Goal: Task Accomplishment & Management: Manage account settings

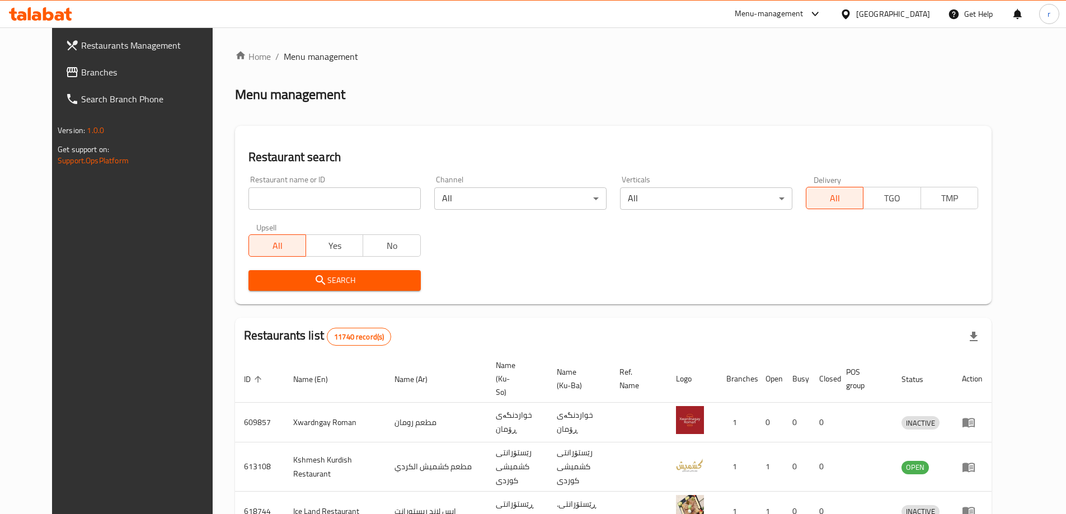
click at [248, 203] on input "search" at bounding box center [334, 198] width 172 height 22
paste input "Violetta La Rosa"
type input "Violetta La Rosa"
click at [279, 274] on span "Search" at bounding box center [334, 281] width 154 height 14
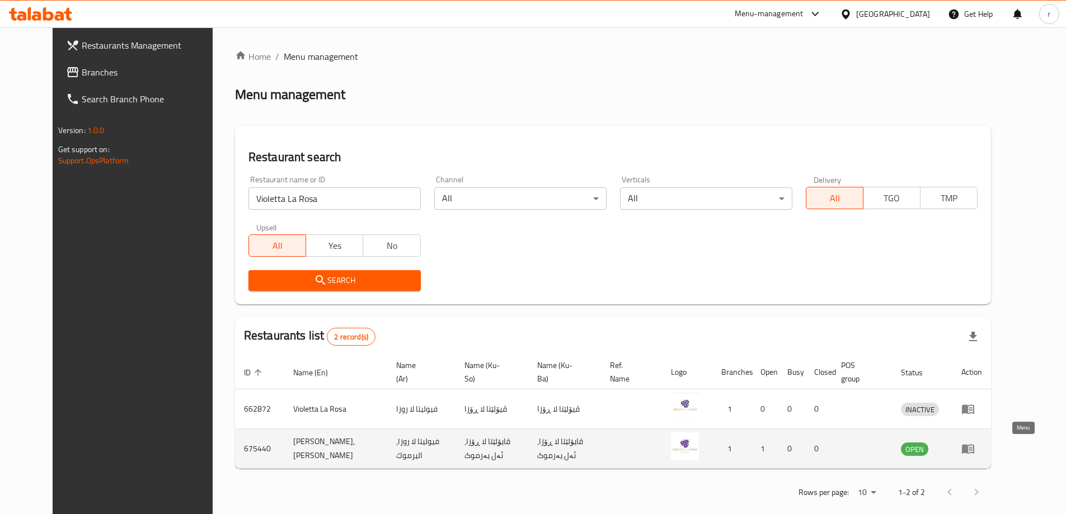
click at [974, 449] on icon "enhanced table" at bounding box center [968, 450] width 12 height 10
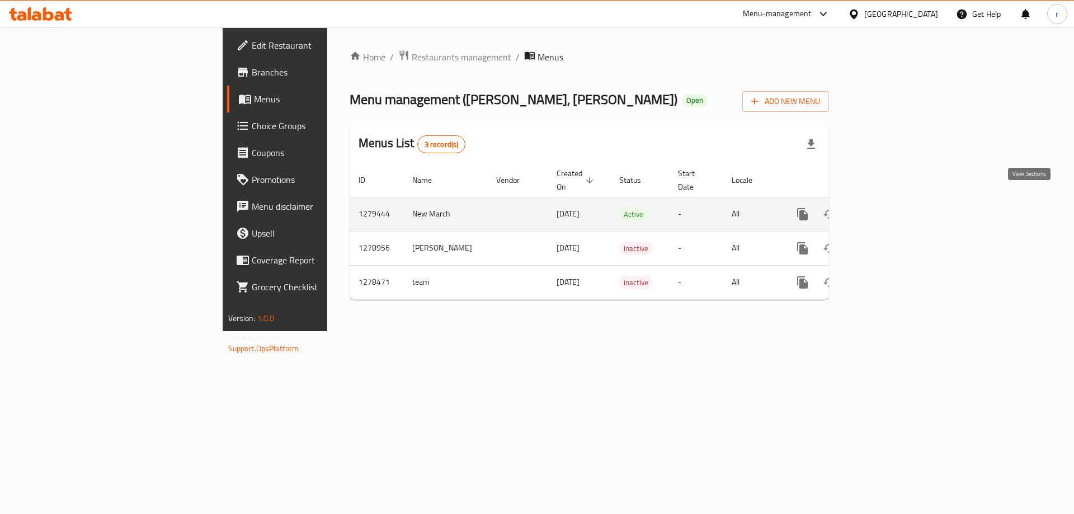
click at [890, 208] on icon "enhanced table" at bounding box center [883, 214] width 13 height 13
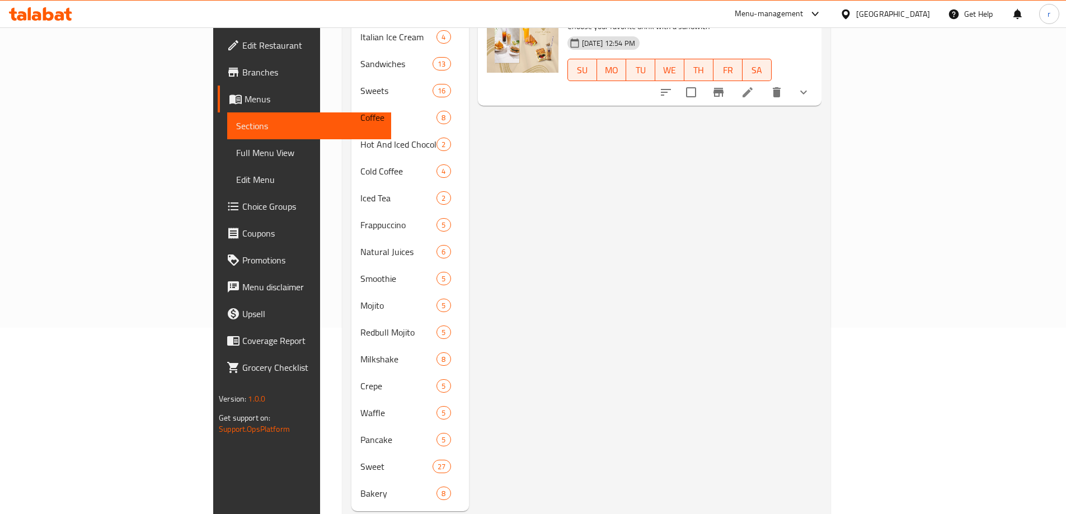
scroll to position [93, 0]
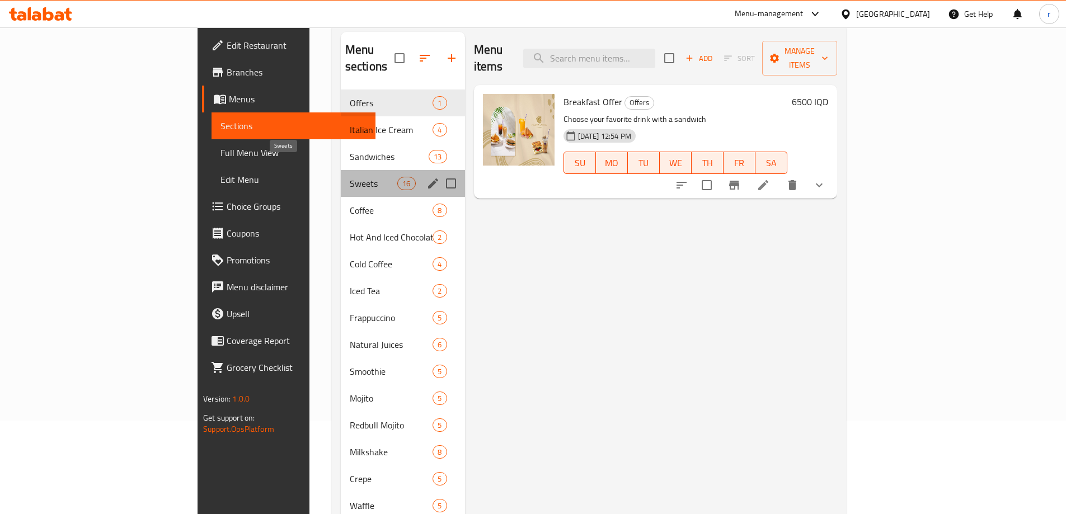
click at [350, 177] on span "Sweets" at bounding box center [374, 183] width 48 height 13
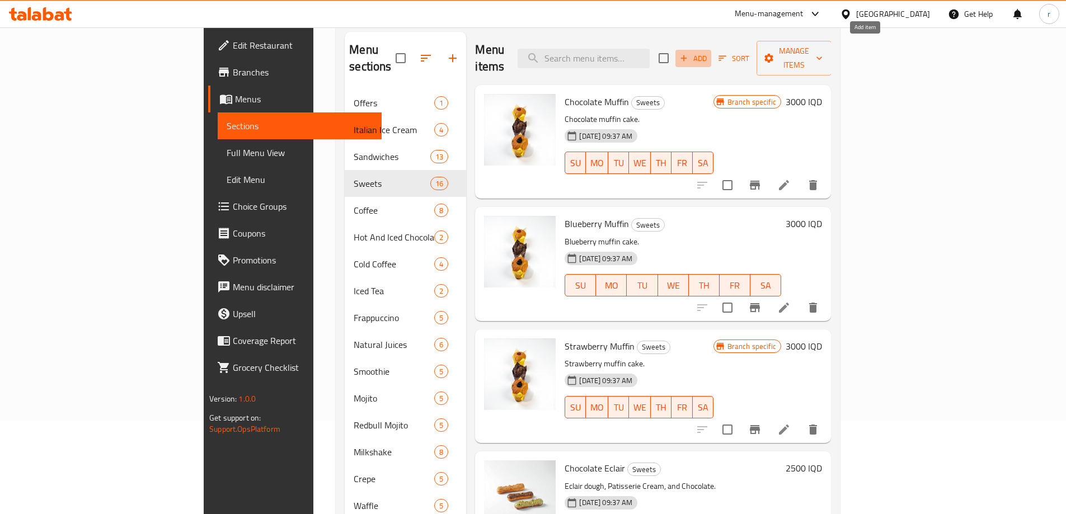
click at [708, 52] on span "Add" at bounding box center [693, 58] width 30 height 13
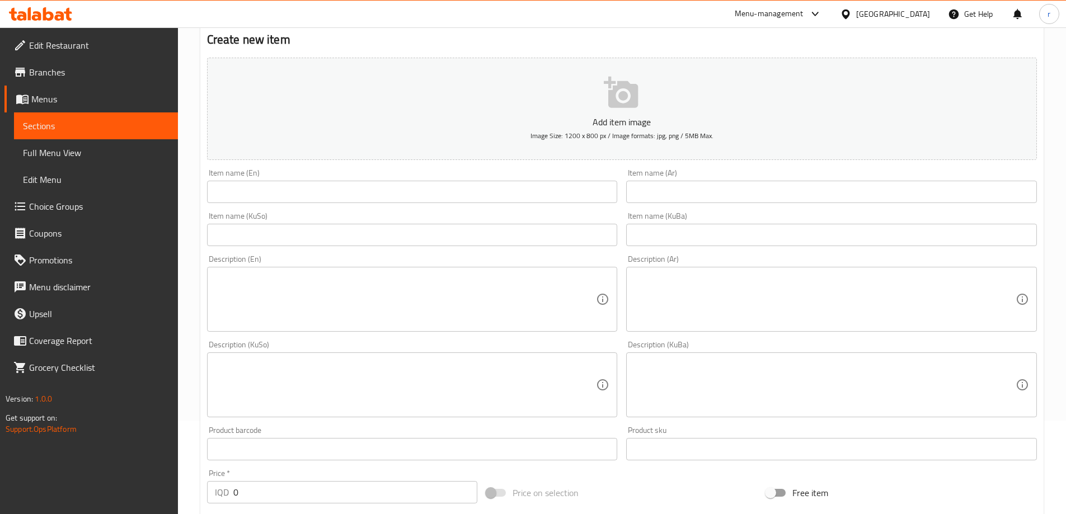
click at [234, 191] on input "text" at bounding box center [412, 192] width 411 height 22
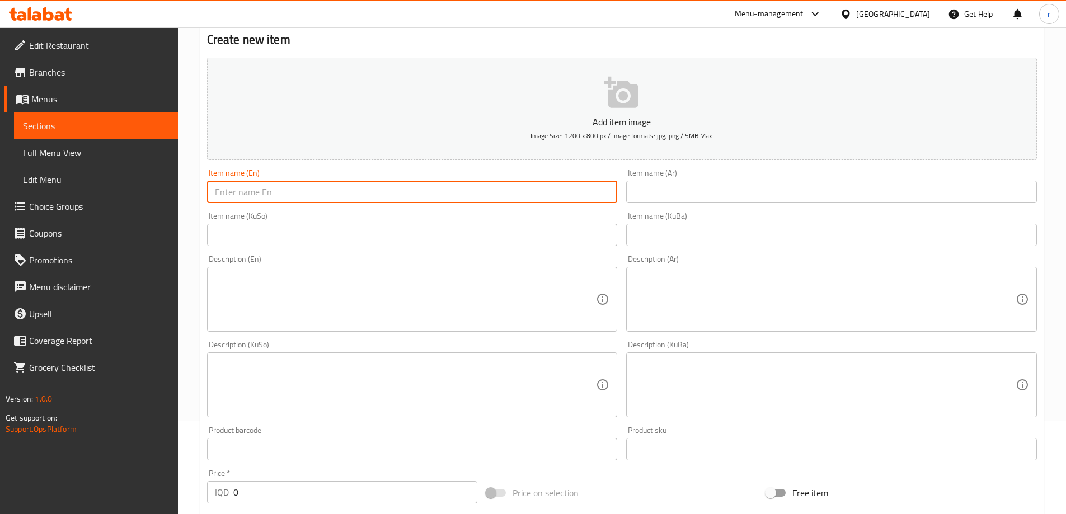
paste input "Dark Chocolate Cake"
type input "Dark Chocolate Cake"
click at [653, 191] on input "text" at bounding box center [831, 192] width 411 height 22
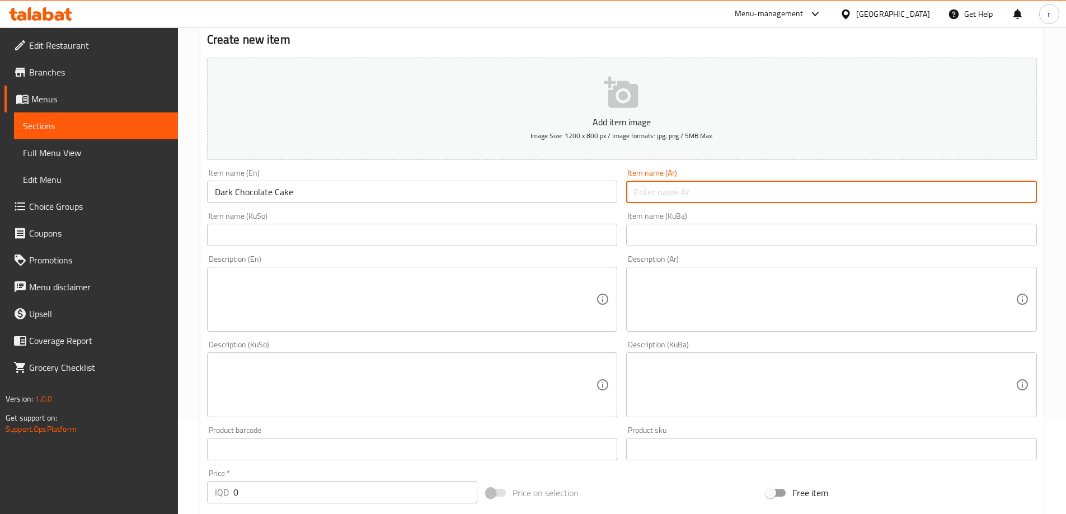
paste input "Dark Chocolate Cake"
drag, startPoint x: 732, startPoint y: 188, endPoint x: 576, endPoint y: 182, distance: 156.2
click at [576, 182] on div "Add item image Image Size: 1200 x 800 px / Image formats: jpg, png / 5MB Max. I…" at bounding box center [622, 358] width 839 height 611
paste input "دارك جوكليت كيك"
click at [491, 238] on input "text" at bounding box center [412, 235] width 411 height 22
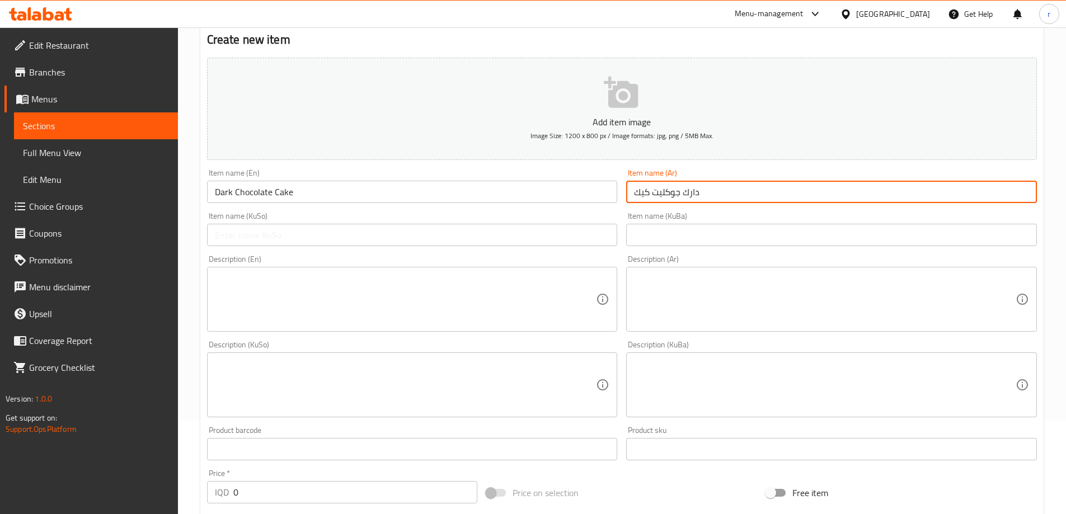
drag, startPoint x: 724, startPoint y: 188, endPoint x: 595, endPoint y: 189, distance: 129.2
click at [595, 189] on div "Add item image Image Size: 1200 x 800 px / Image formats: jpg, png / 5MB Max. I…" at bounding box center [622, 358] width 839 height 611
type input "كيك شوكولاتة داكنة"
click at [493, 239] on input "text" at bounding box center [412, 235] width 411 height 22
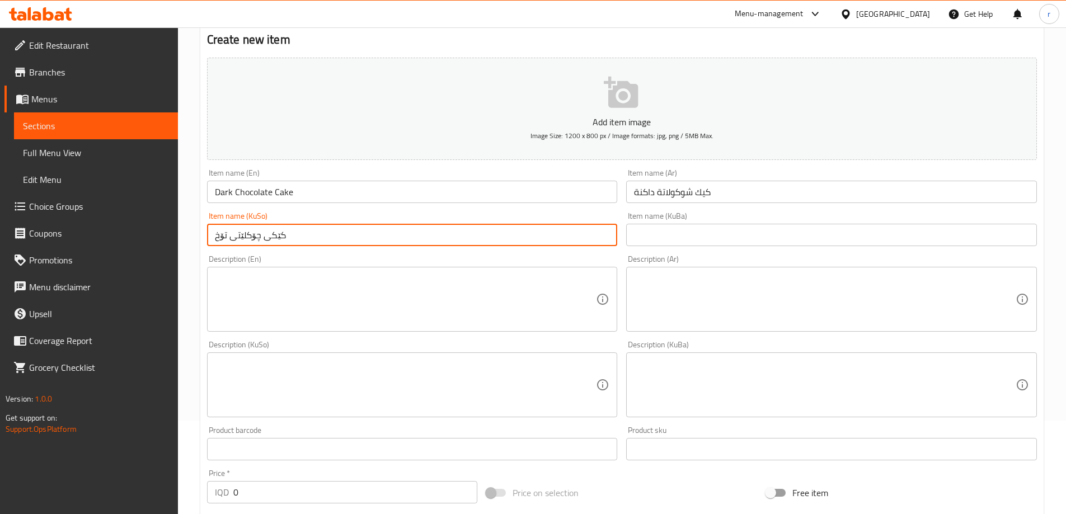
drag, startPoint x: 295, startPoint y: 238, endPoint x: 203, endPoint y: 236, distance: 92.9
click at [203, 236] on div "Item name (KuSo) کێکی چۆکلێتی تۆخ Item name (KuSo)" at bounding box center [413, 229] width 420 height 43
type input "کێکی چۆکلێتی تۆخ"
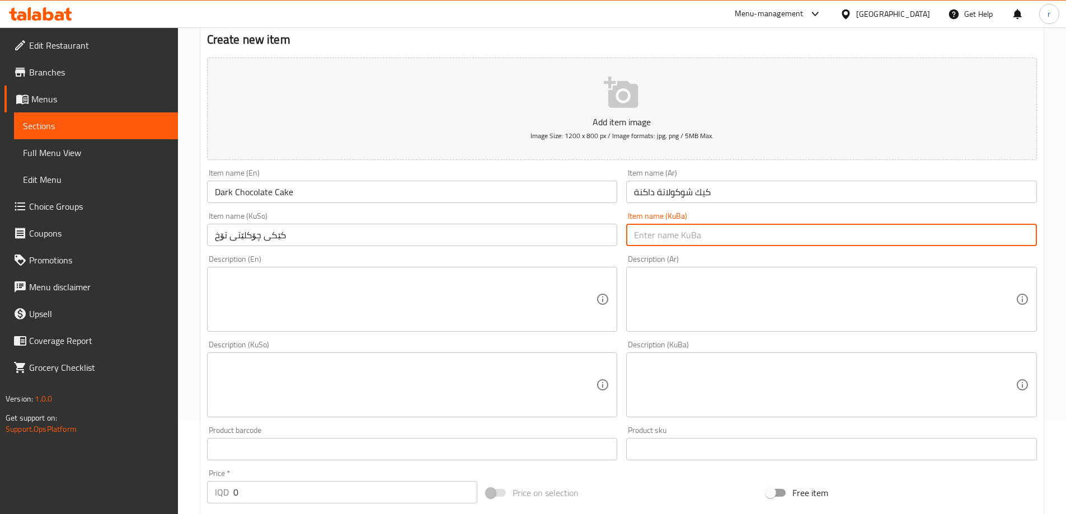
click at [690, 239] on input "text" at bounding box center [831, 235] width 411 height 22
paste input "کێکی چۆکلێتی تۆخ"
type input "کێکی چۆکلێتی تۆخ"
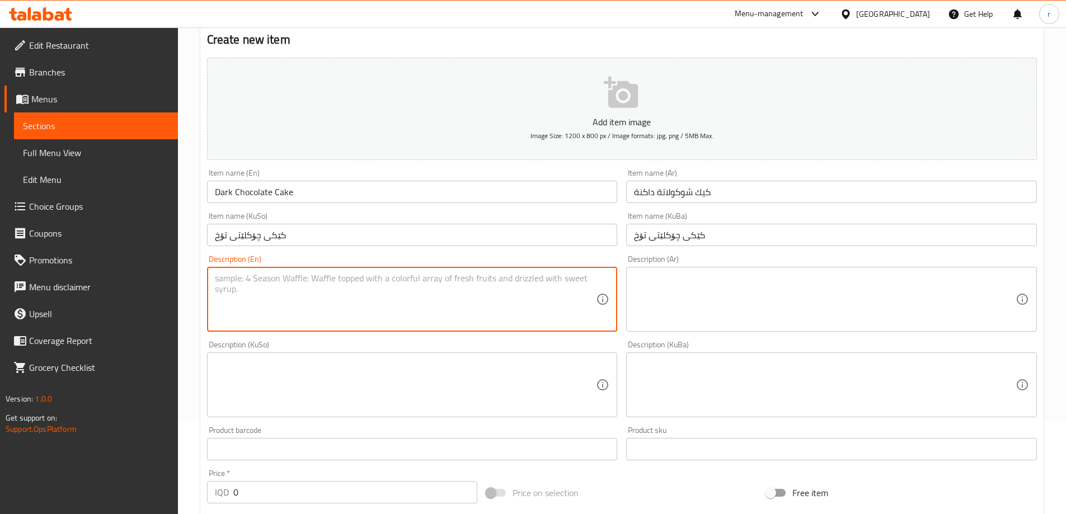
click at [304, 315] on textarea at bounding box center [406, 299] width 382 height 53
paste textarea "Dark sponge and dark chocolate"
type textarea "Dark sponge and dark chocolate"
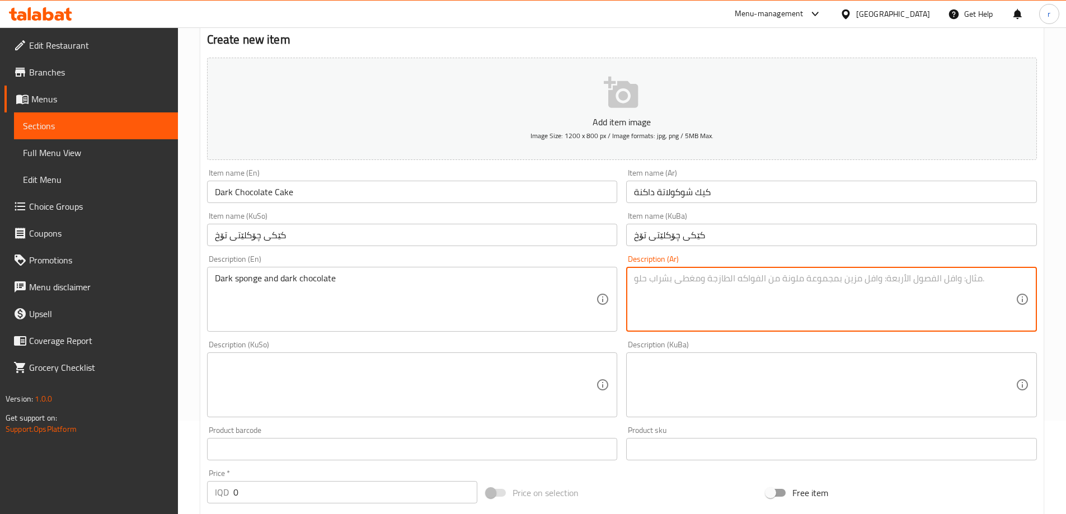
click at [740, 309] on textarea at bounding box center [825, 299] width 382 height 53
paste textarea "سبونج دارك وشوكولاتة دارك"
click at [981, 279] on textarea "سبونج دارك وشوكولاتة دارك" at bounding box center [825, 299] width 382 height 53
click at [983, 277] on textarea "سبونج دركنة وشوكولاتة دارك" at bounding box center [825, 299] width 382 height 53
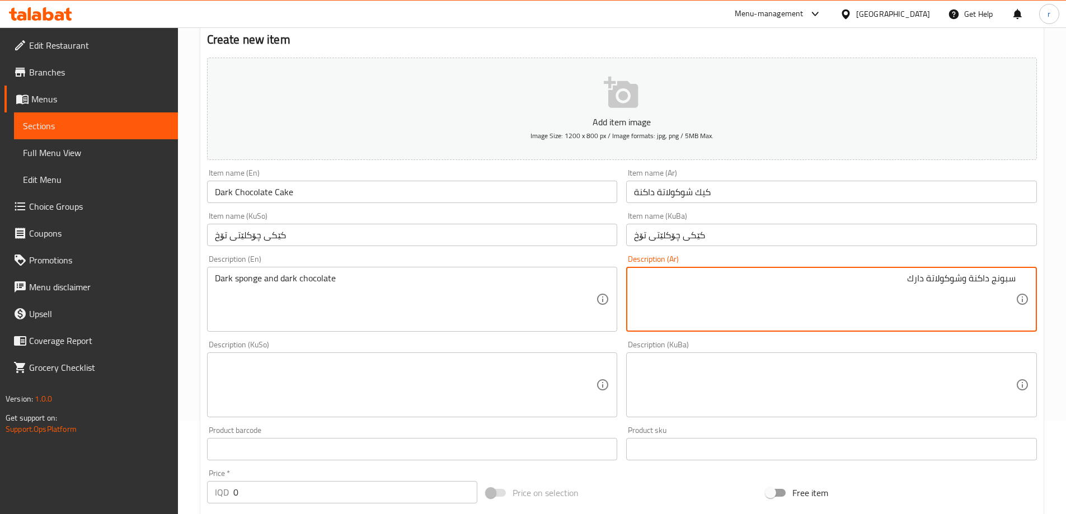
drag, startPoint x: 908, startPoint y: 277, endPoint x: 917, endPoint y: 281, distance: 10.3
click at [917, 281] on textarea "سبونج داكنة وشوكولاتة دارك" at bounding box center [825, 299] width 382 height 53
type textarea "سبونج داكنة وشوكولاتة داكنة"
click at [488, 365] on textarea at bounding box center [406, 385] width 382 height 53
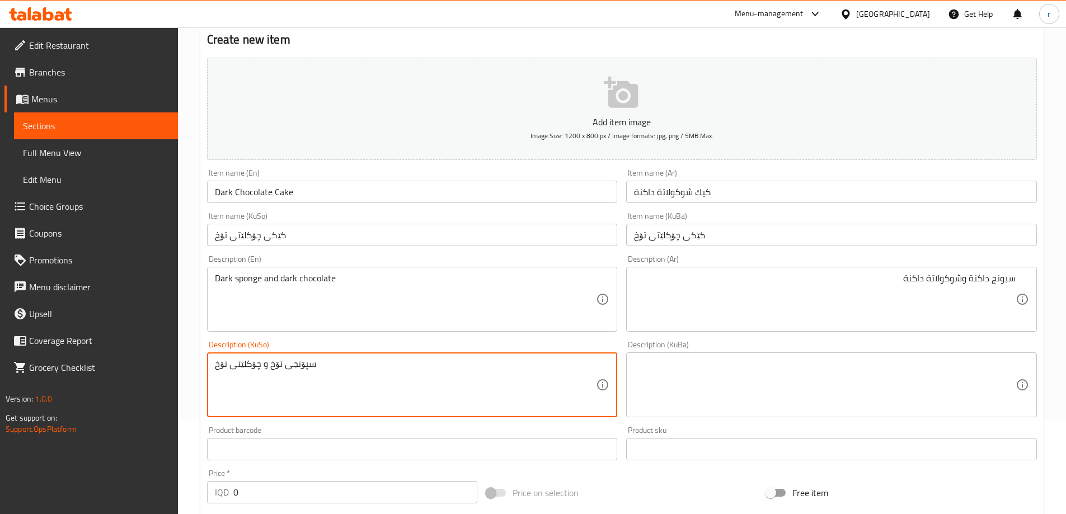
drag, startPoint x: 488, startPoint y: 365, endPoint x: 105, endPoint y: 390, distance: 384.6
click at [105, 390] on div "Edit Restaurant Branches Menus Sections Full Menu View Edit Menu Choice Groups …" at bounding box center [533, 380] width 1066 height 892
type textarea "سپۆنجی تۆخ و چۆکلێتی تۆخ"
click at [766, 382] on textarea at bounding box center [825, 385] width 382 height 53
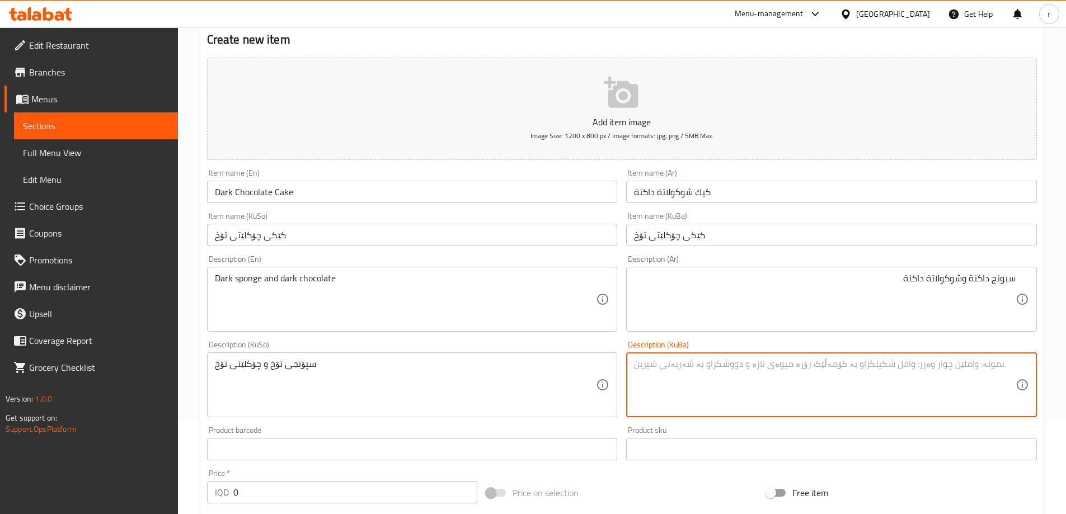
paste textarea "سپۆنجی تۆخ و چۆکلێتی تۆخ"
type textarea "سپۆنجی تۆخ و چۆکلێتی تۆخ"
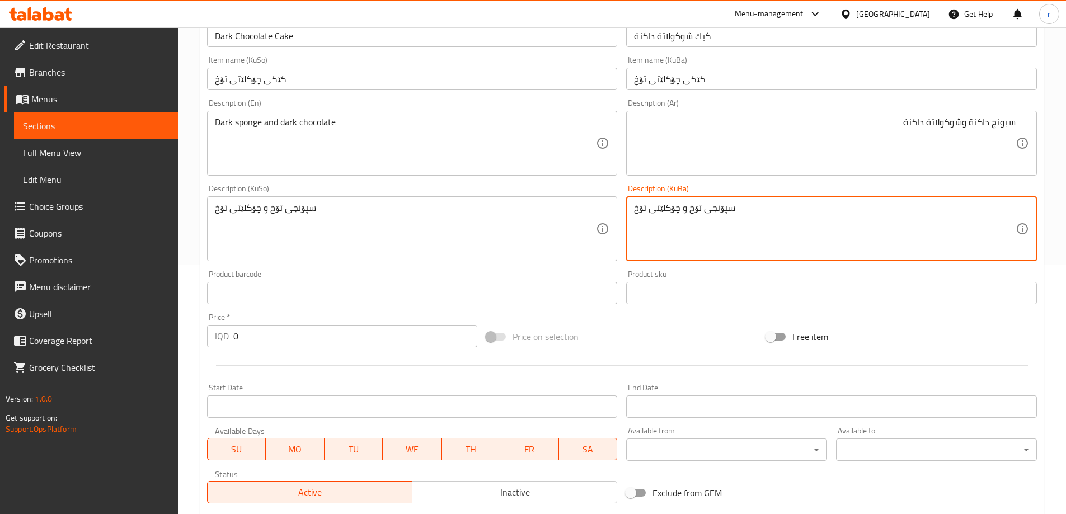
scroll to position [280, 0]
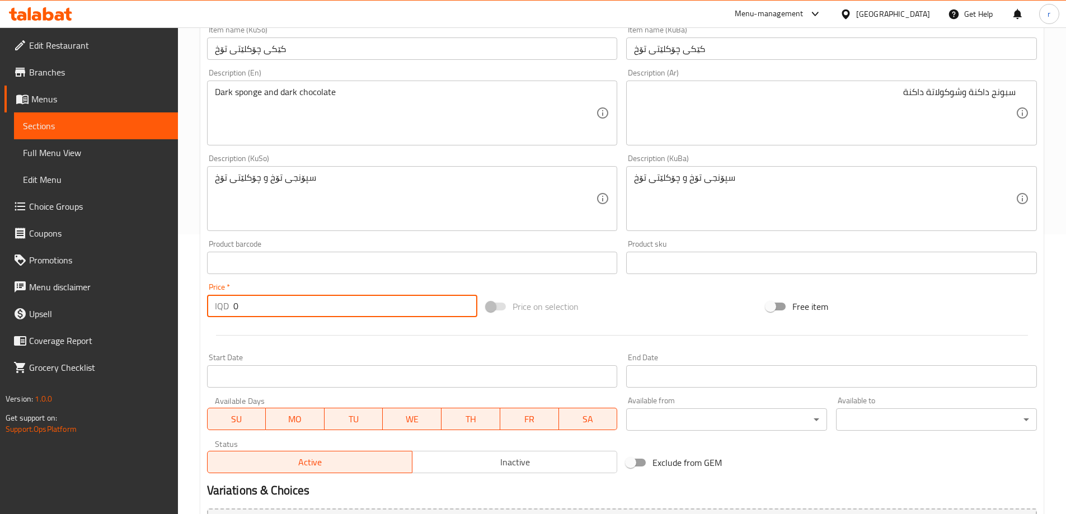
drag, startPoint x: 243, startPoint y: 309, endPoint x: 196, endPoint y: 310, distance: 47.6
click at [196, 310] on div "Home / Restaurants management / Menus / Sections / item / create Sweets section…" at bounding box center [622, 194] width 888 height 892
type input "6000"
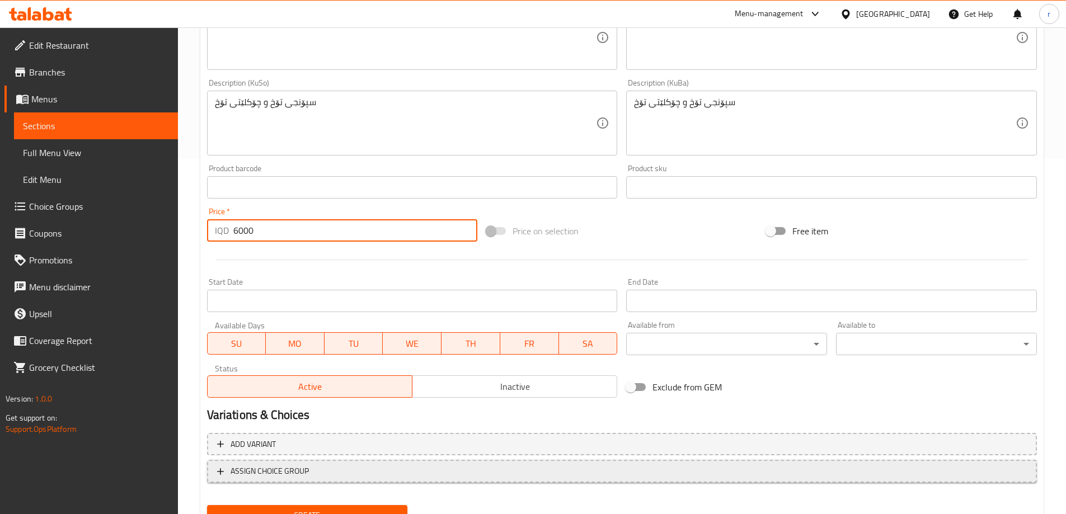
scroll to position [405, 0]
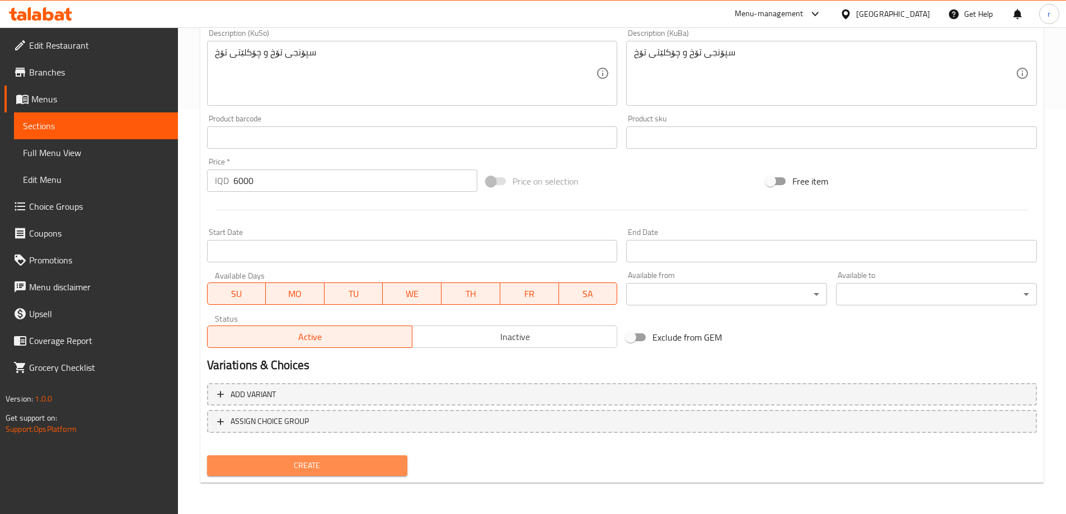
click at [319, 465] on span "Create" at bounding box center [307, 466] width 183 height 14
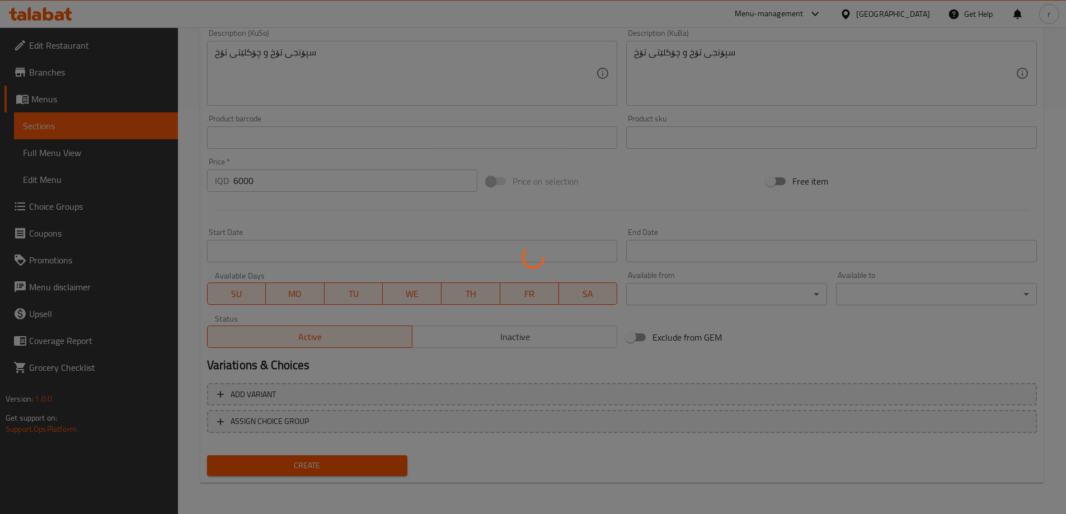
type input "0"
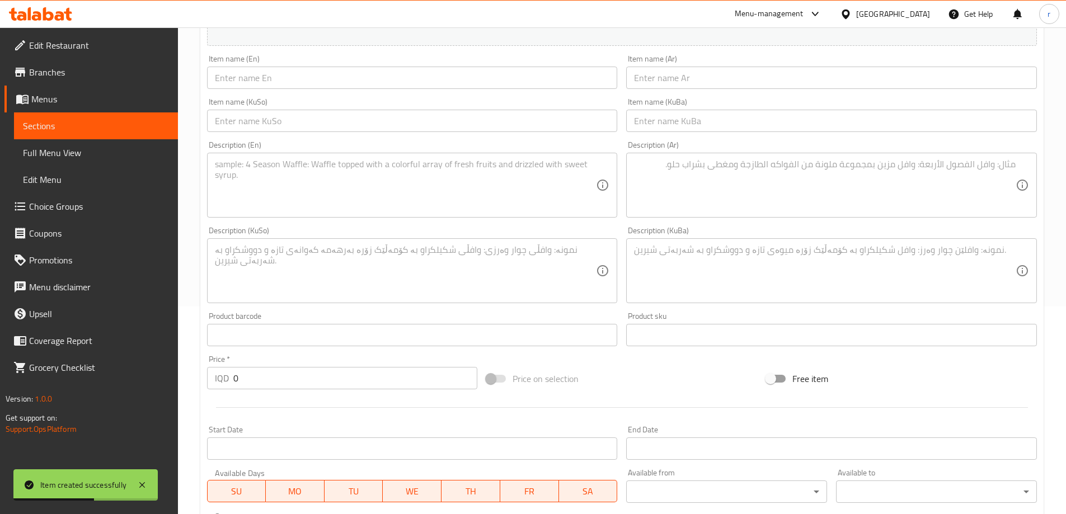
scroll to position [0, 0]
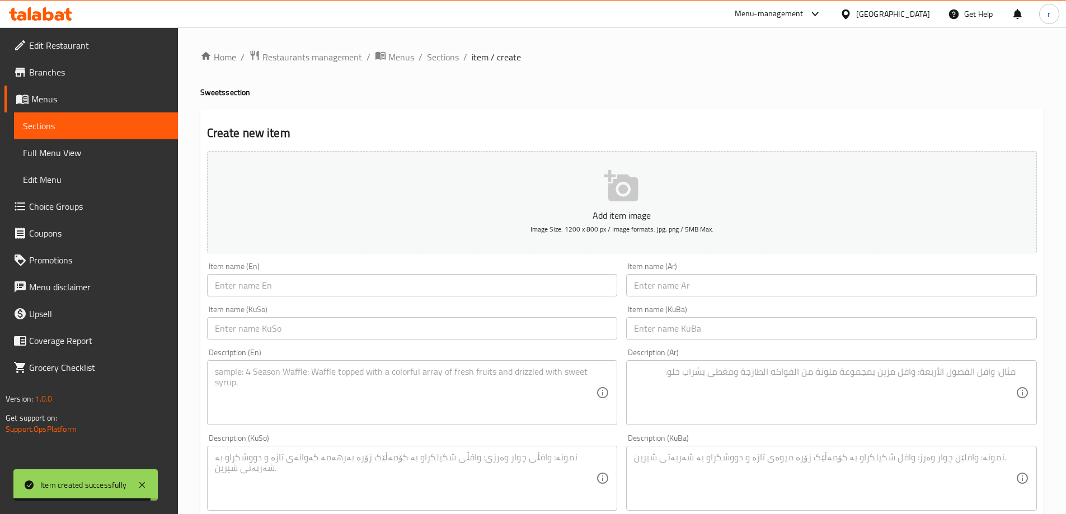
click at [519, 281] on input "text" at bounding box center [412, 285] width 411 height 22
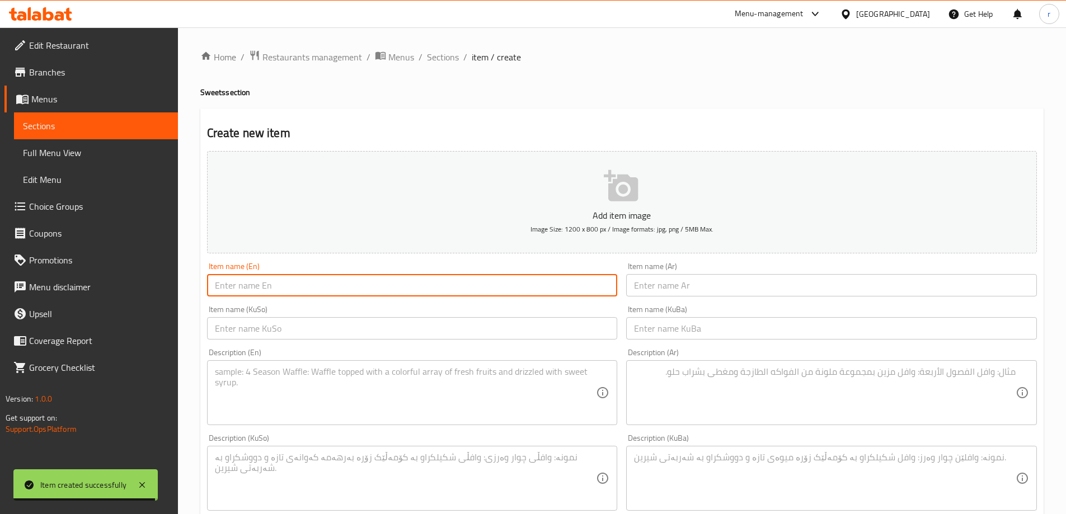
paste input "Strawberry Cheesecake"
type input "Strawberry Cheesecake"
click at [754, 285] on input "text" at bounding box center [831, 285] width 411 height 22
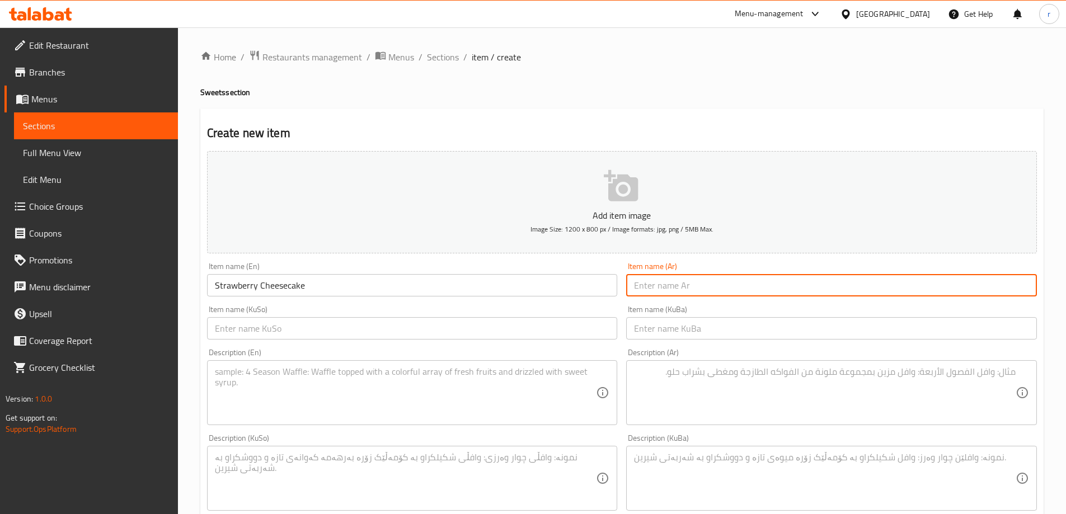
paste input "تشيز كيك فراولة"
type input "تشيز كيك فراولة"
click at [487, 331] on input "text" at bounding box center [412, 328] width 411 height 22
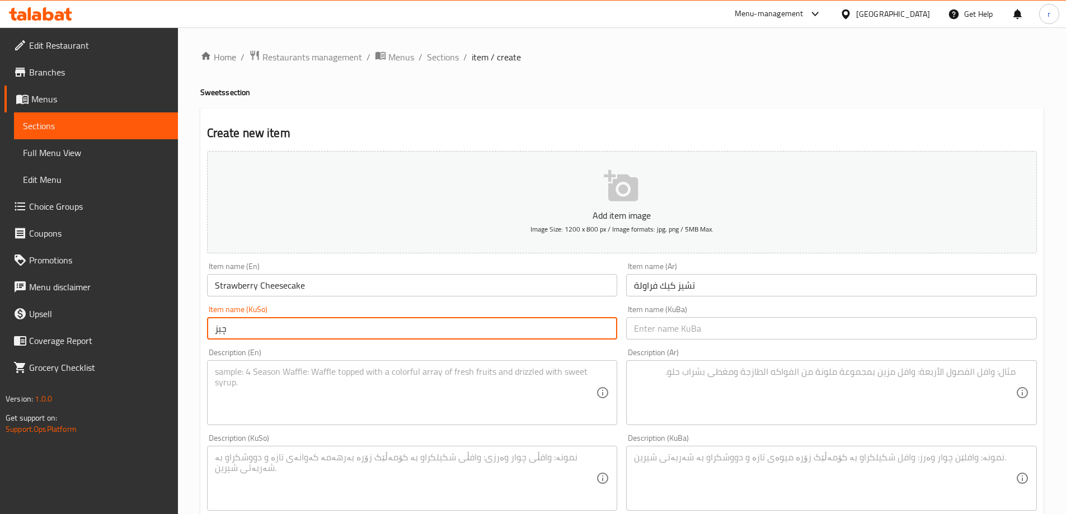
type input "چیز کێک فەراولە"
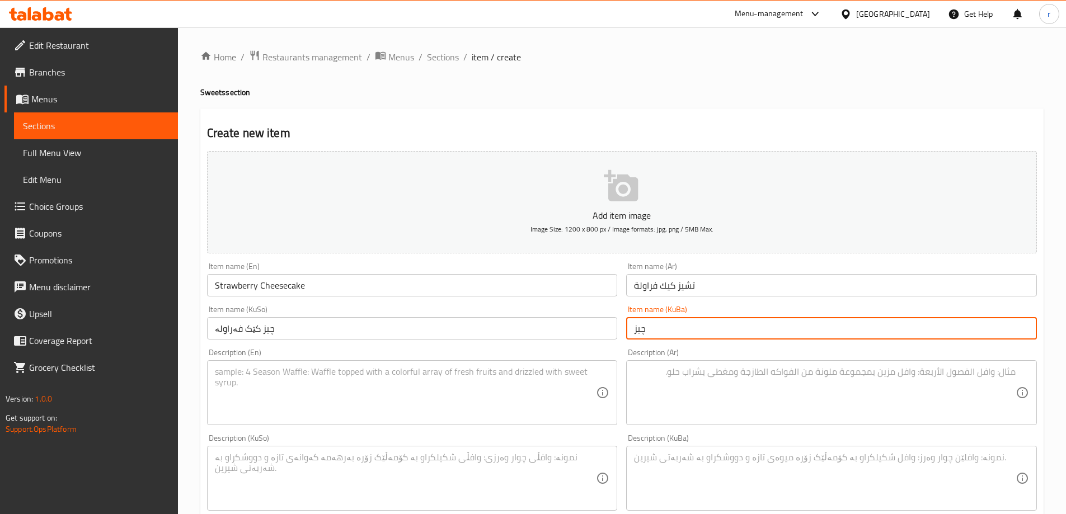
type input "چیز کێک فەراولە"
click at [260, 392] on textarea at bounding box center [406, 392] width 382 height 53
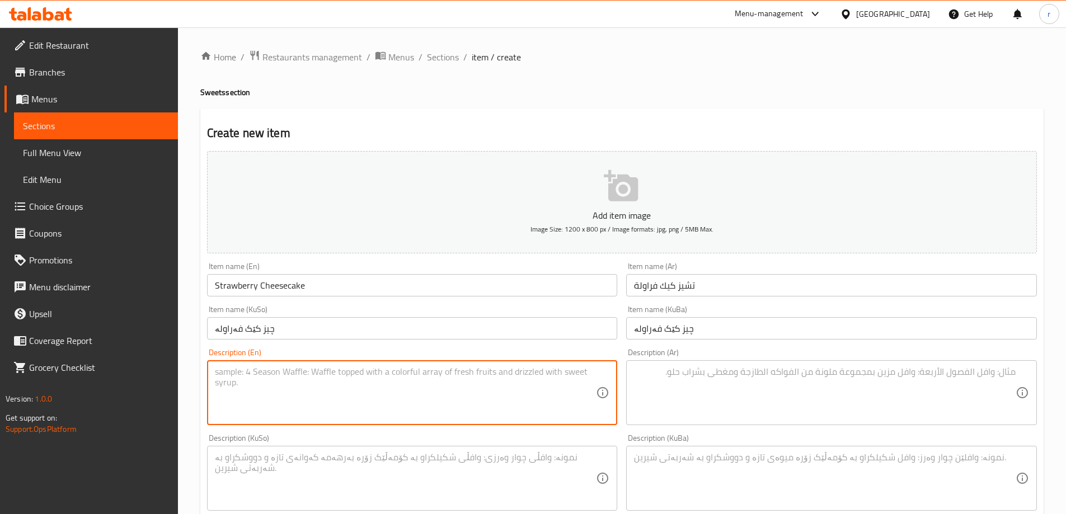
paste textarea "Cream cheese, strawberry jam and crushed biscuits"
type textarea "Cream cheese, strawberry jam and crushed biscuits"
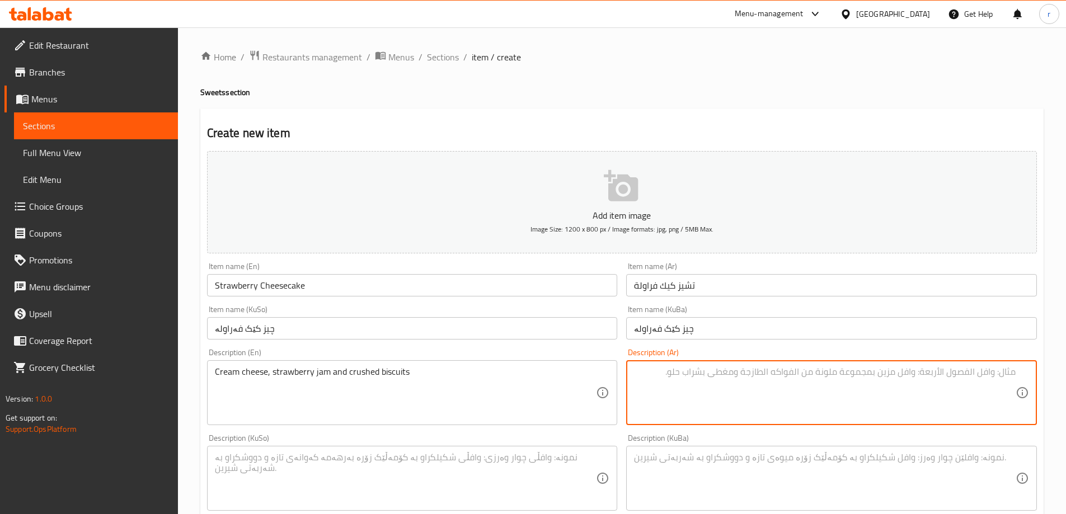
click at [728, 392] on textarea at bounding box center [825, 392] width 382 height 53
paste textarea "كريم جبنة، مربا فراولة وبسكويت مطحون"
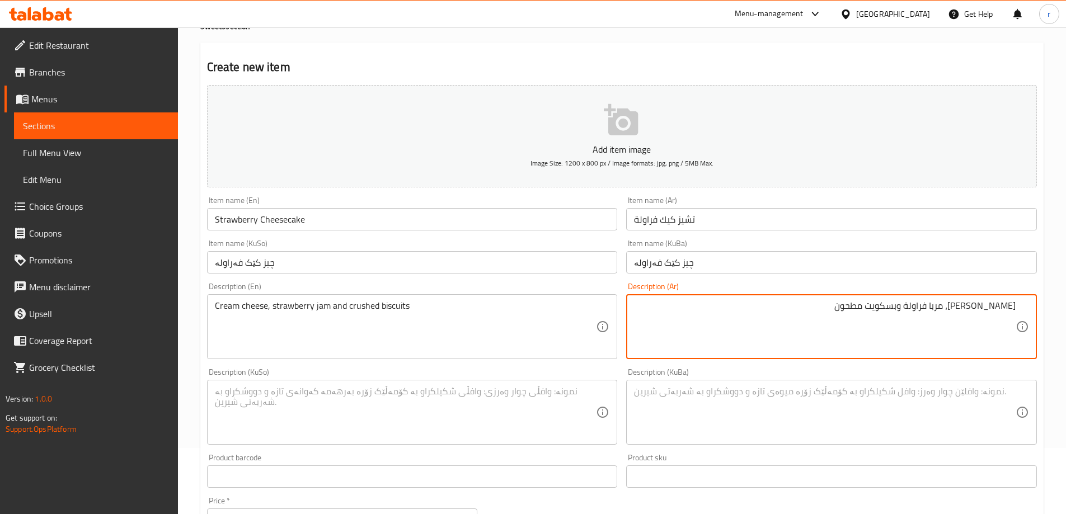
scroll to position [93, 0]
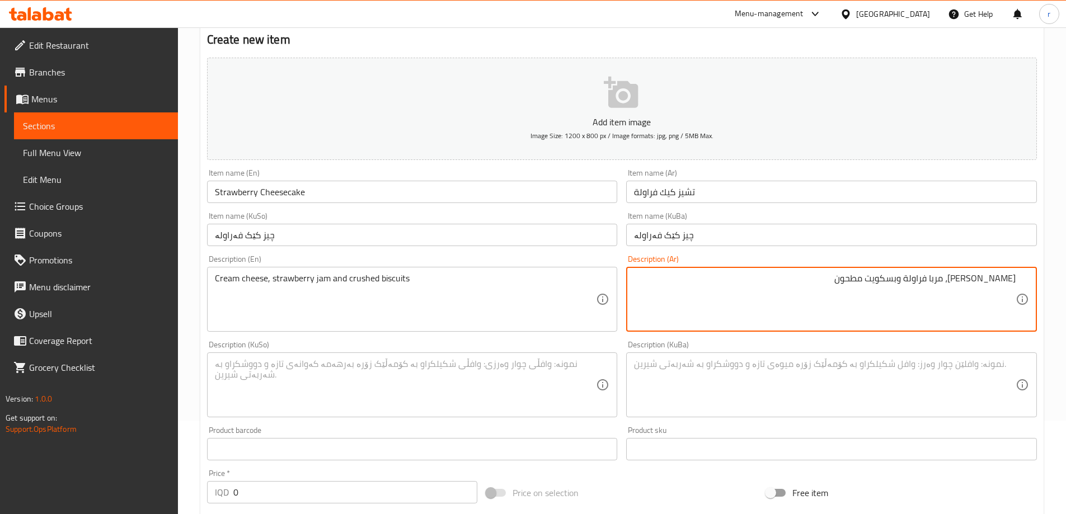
type textarea "كريم جبنة، مربا فراولة وبسكويت مطحون"
click at [402, 382] on textarea at bounding box center [406, 385] width 382 height 53
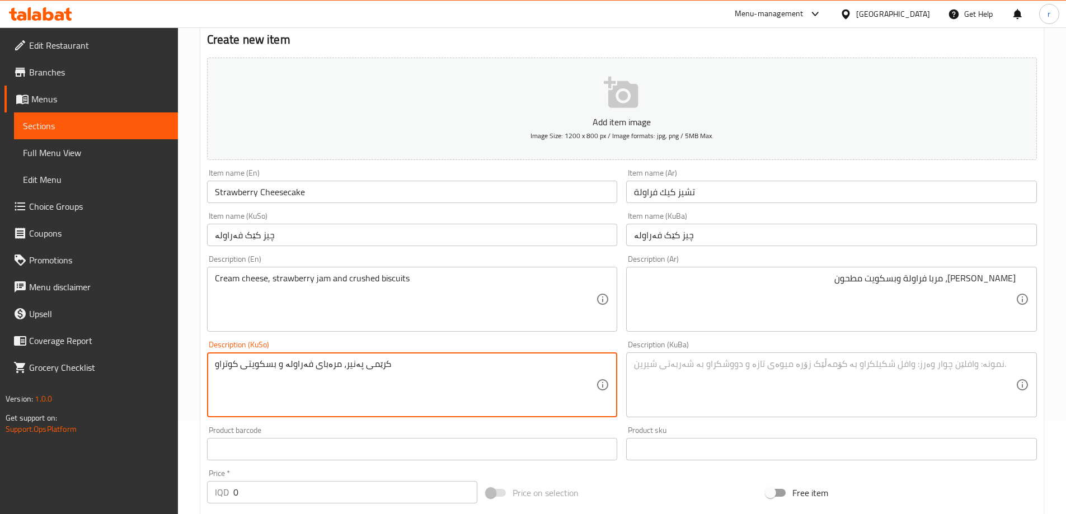
drag, startPoint x: 402, startPoint y: 364, endPoint x: 232, endPoint y: 376, distance: 170.5
click at [232, 376] on textarea "کرێمی پەنیر، مرەبای فەراولە و بسکویتی کوتراو" at bounding box center [406, 385] width 382 height 53
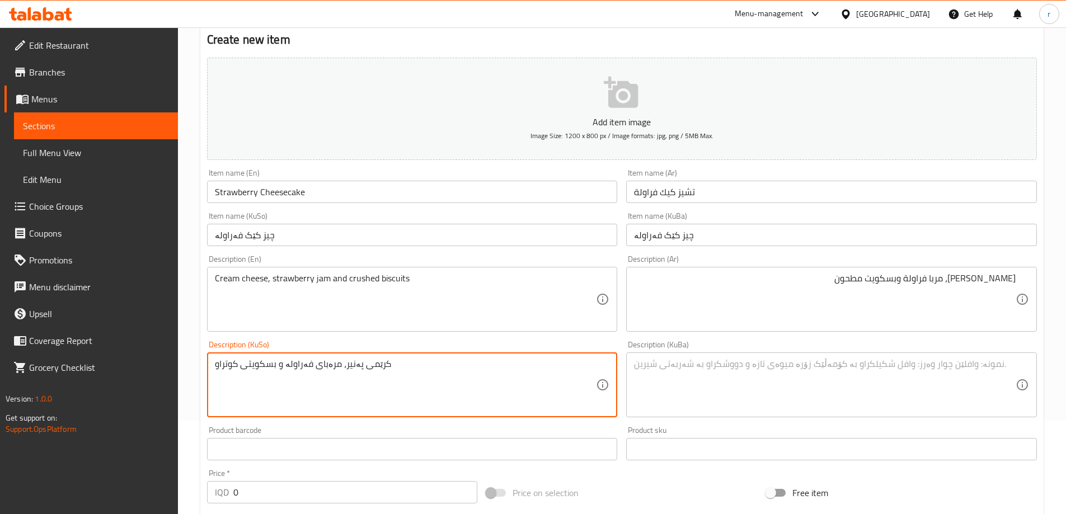
click at [232, 376] on textarea "کرێمی پەنیر، مرەبای فەراولە و بسکویتی کوتراو" at bounding box center [406, 385] width 382 height 53
type textarea "کرێمی پەنیر، مرەبای فەراولە و بسکویتی کوتراو"
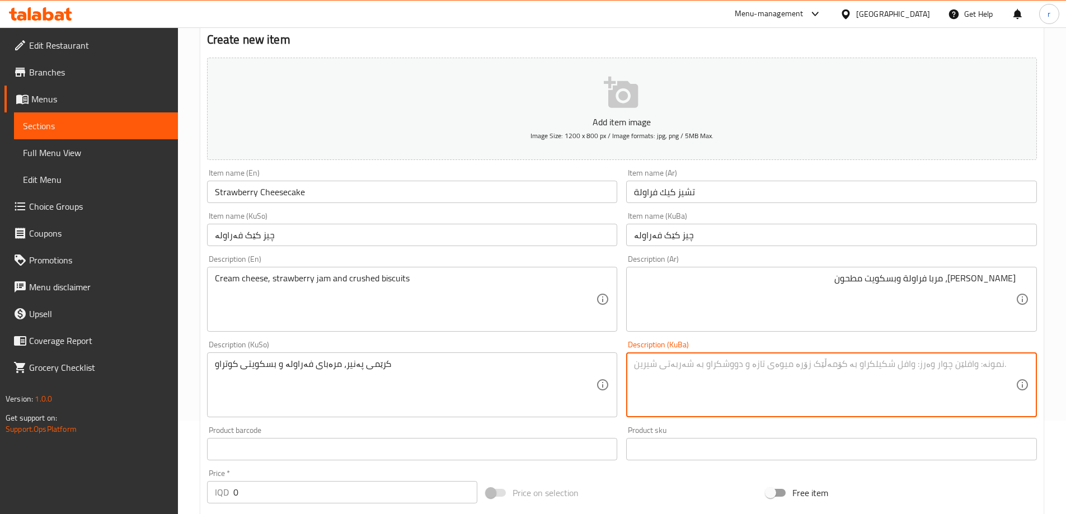
click at [738, 374] on textarea at bounding box center [825, 385] width 382 height 53
paste textarea "کرێمی پەنیر، مرەبای فەراولە و بسکویتی کوتراو"
type textarea "کرێمی پەنیر، مرەبای فەراولە و بسکویتی کوتراو"
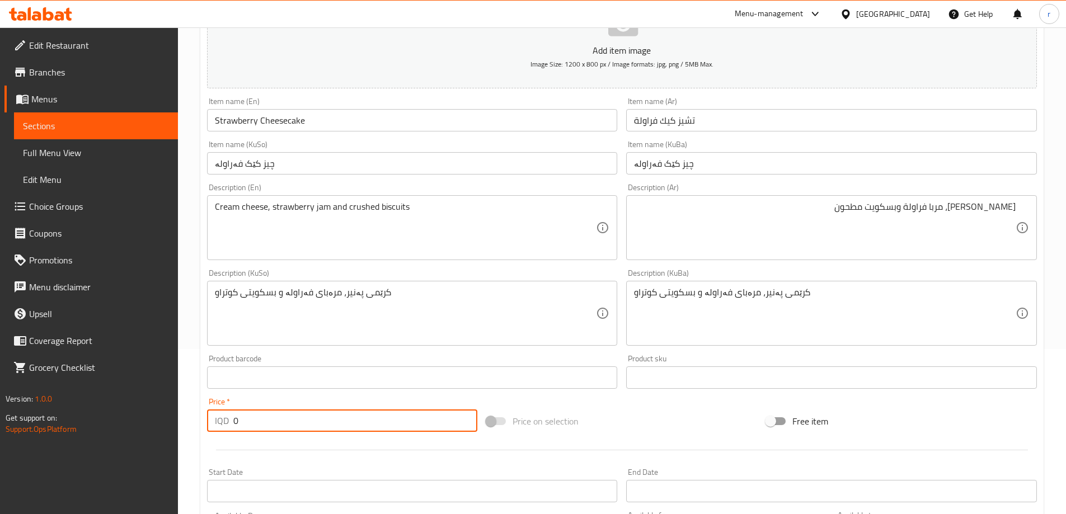
drag, startPoint x: 312, startPoint y: 493, endPoint x: 134, endPoint y: 514, distance: 178.5
click at [134, 514] on div "Edit Restaurant Branches Menus Sections Full Menu View Edit Menu Choice Groups …" at bounding box center [533, 308] width 1066 height 892
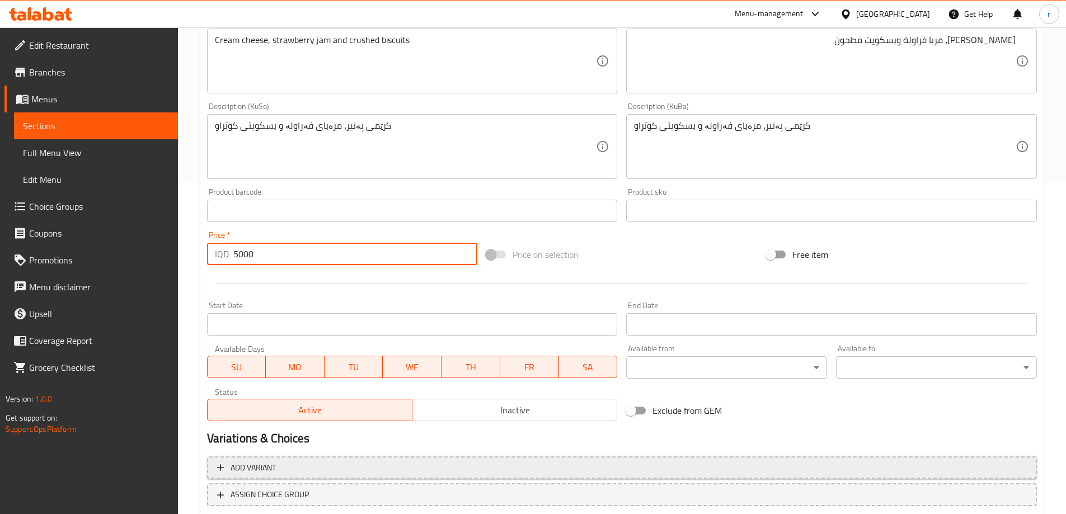
scroll to position [405, 0]
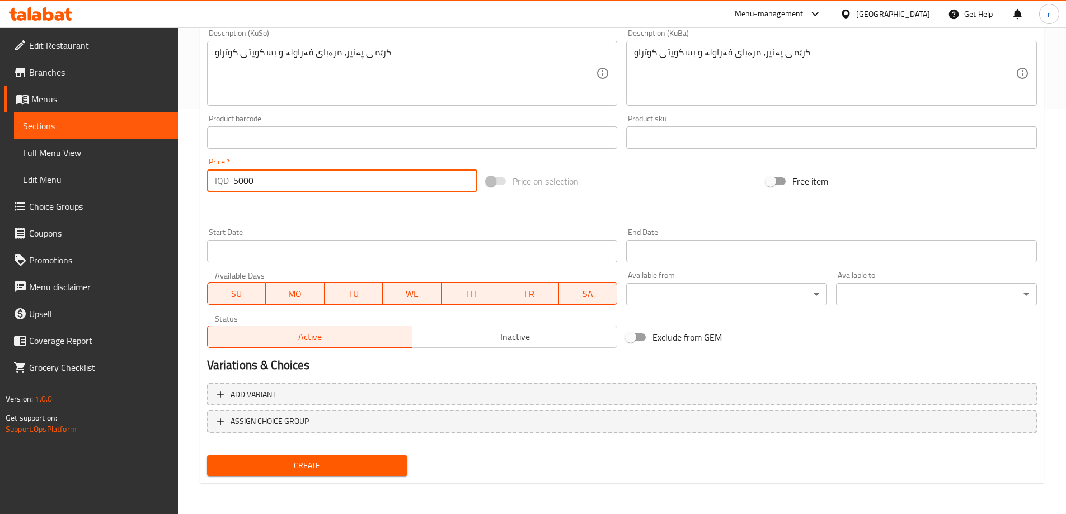
type input "5000"
click at [396, 468] on span "Create" at bounding box center [307, 466] width 183 height 14
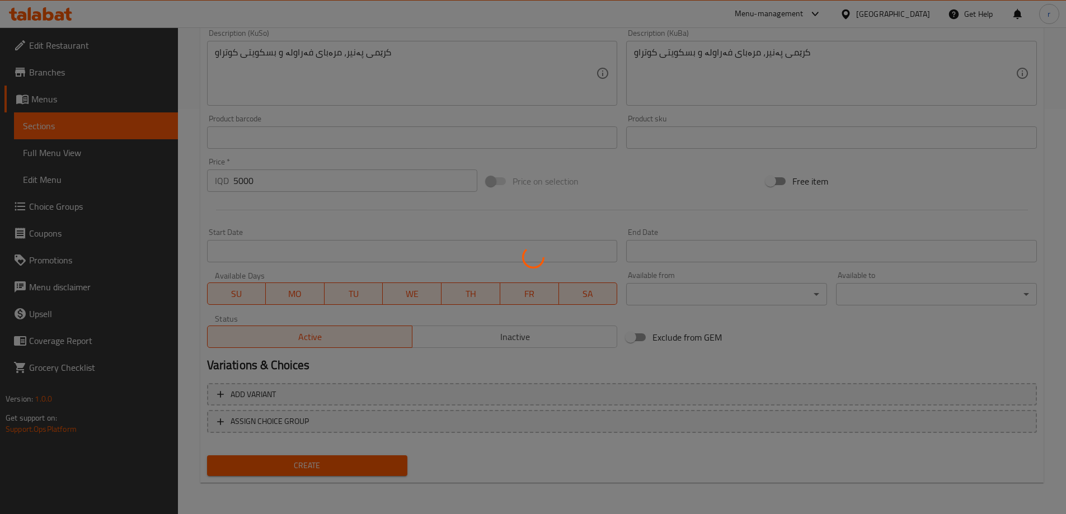
type input "0"
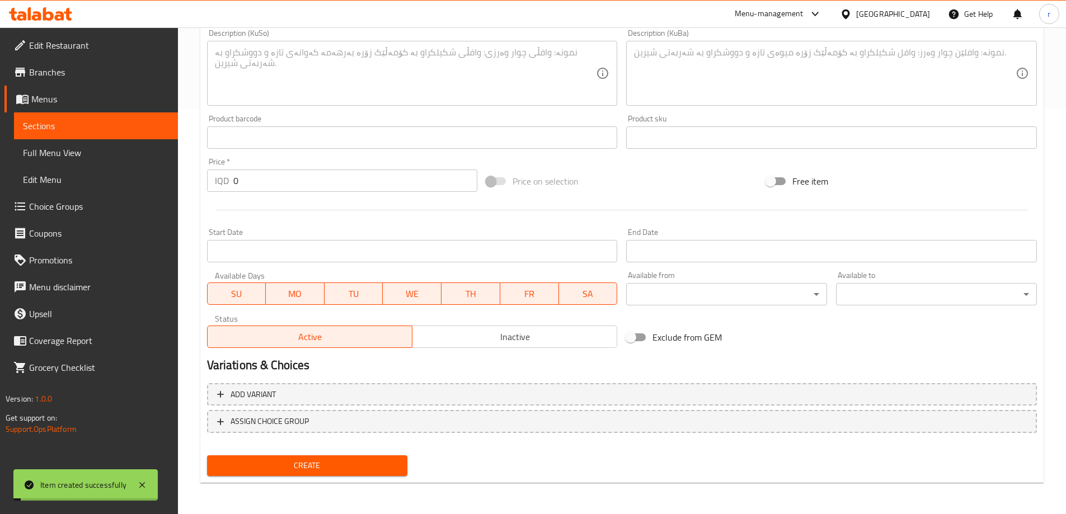
click at [58, 143] on link "Full Menu View" at bounding box center [96, 152] width 164 height 27
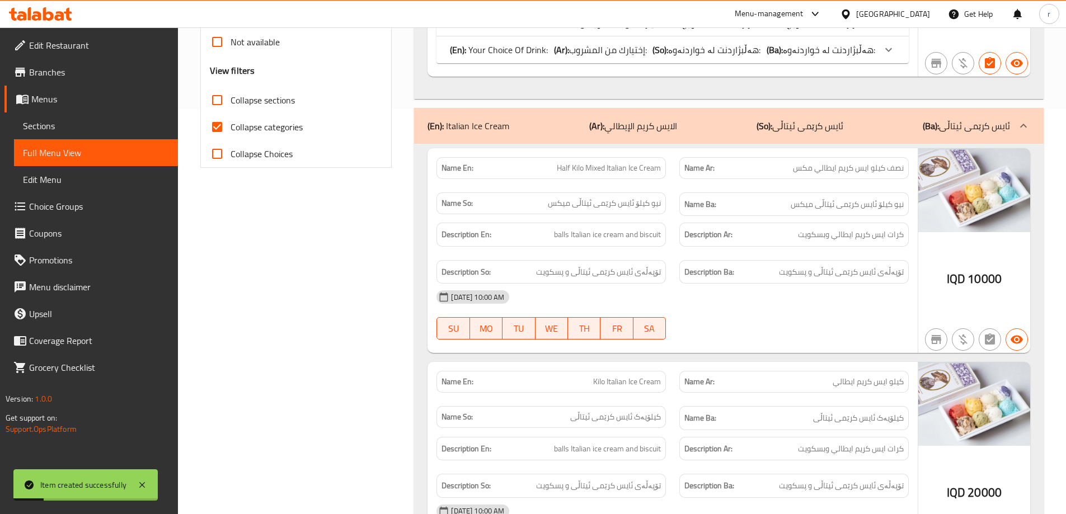
click at [248, 137] on label "Collapse categories" at bounding box center [253, 127] width 99 height 27
click at [230, 137] on input "Collapse categories" at bounding box center [217, 127] width 27 height 27
checkbox input "false"
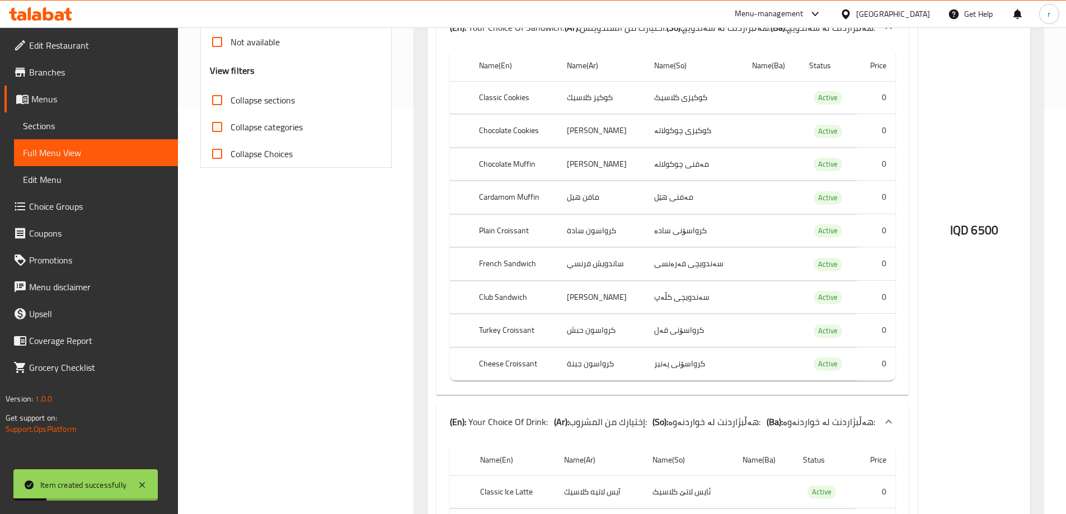
click at [255, 105] on span "Collapse sections" at bounding box center [262, 99] width 64 height 13
click at [230, 105] on input "Collapse sections" at bounding box center [217, 100] width 27 height 27
checkbox input "true"
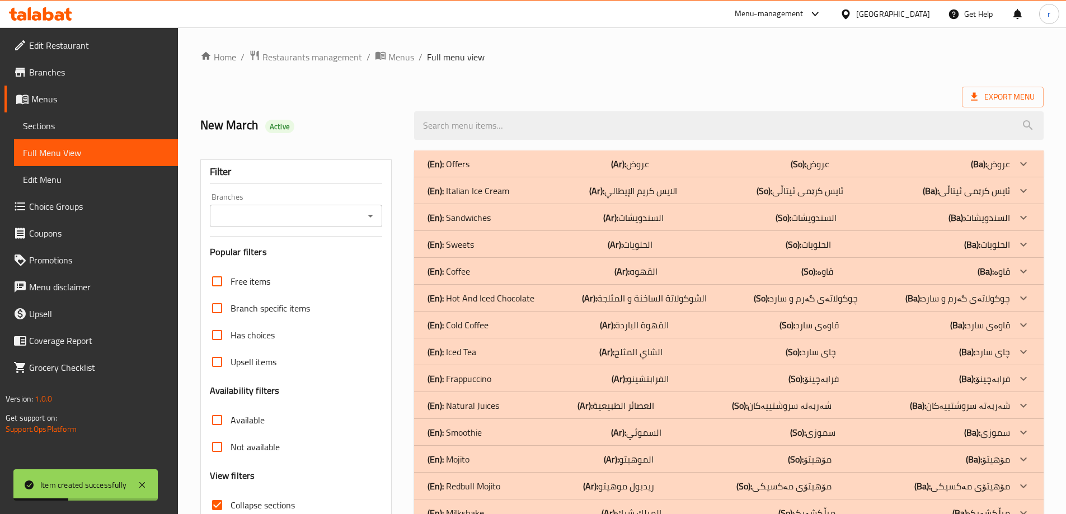
click at [498, 244] on div "(En): Sweets (Ar): الحلويات (So): الحلويات (Ba): الحلويات" at bounding box center [718, 244] width 582 height 13
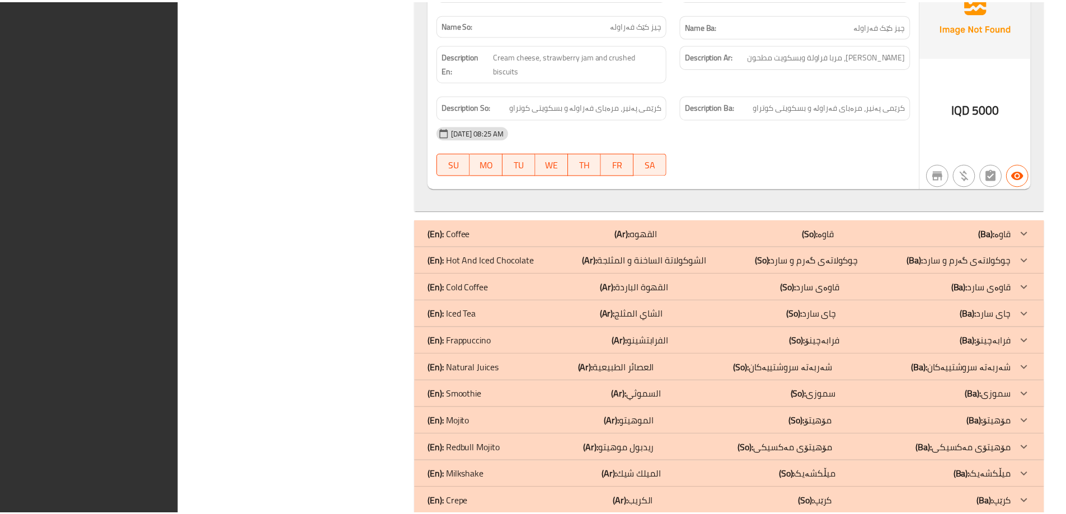
scroll to position [4065, 0]
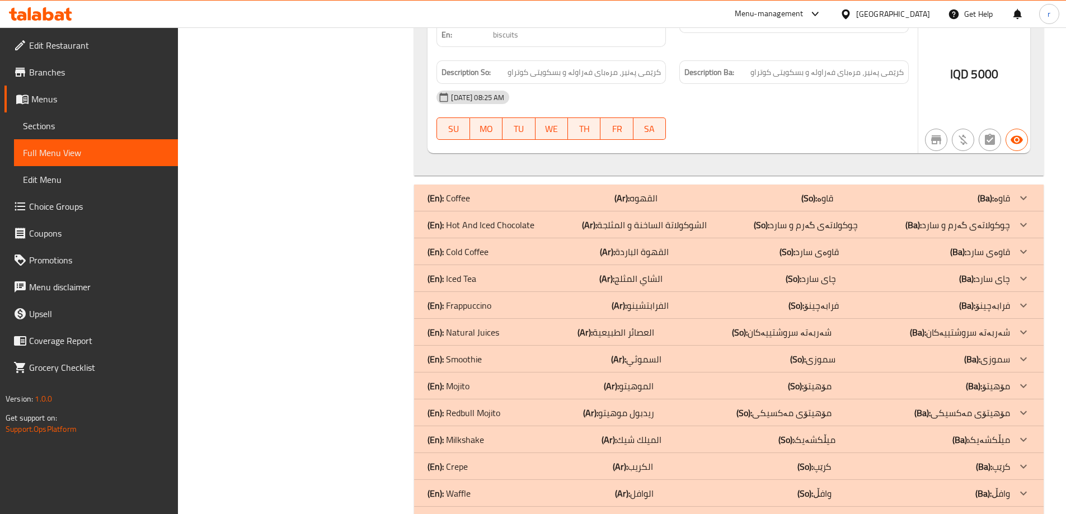
click at [56, 46] on span "Edit Restaurant" at bounding box center [99, 45] width 140 height 13
